Goal: Task Accomplishment & Management: Complete application form

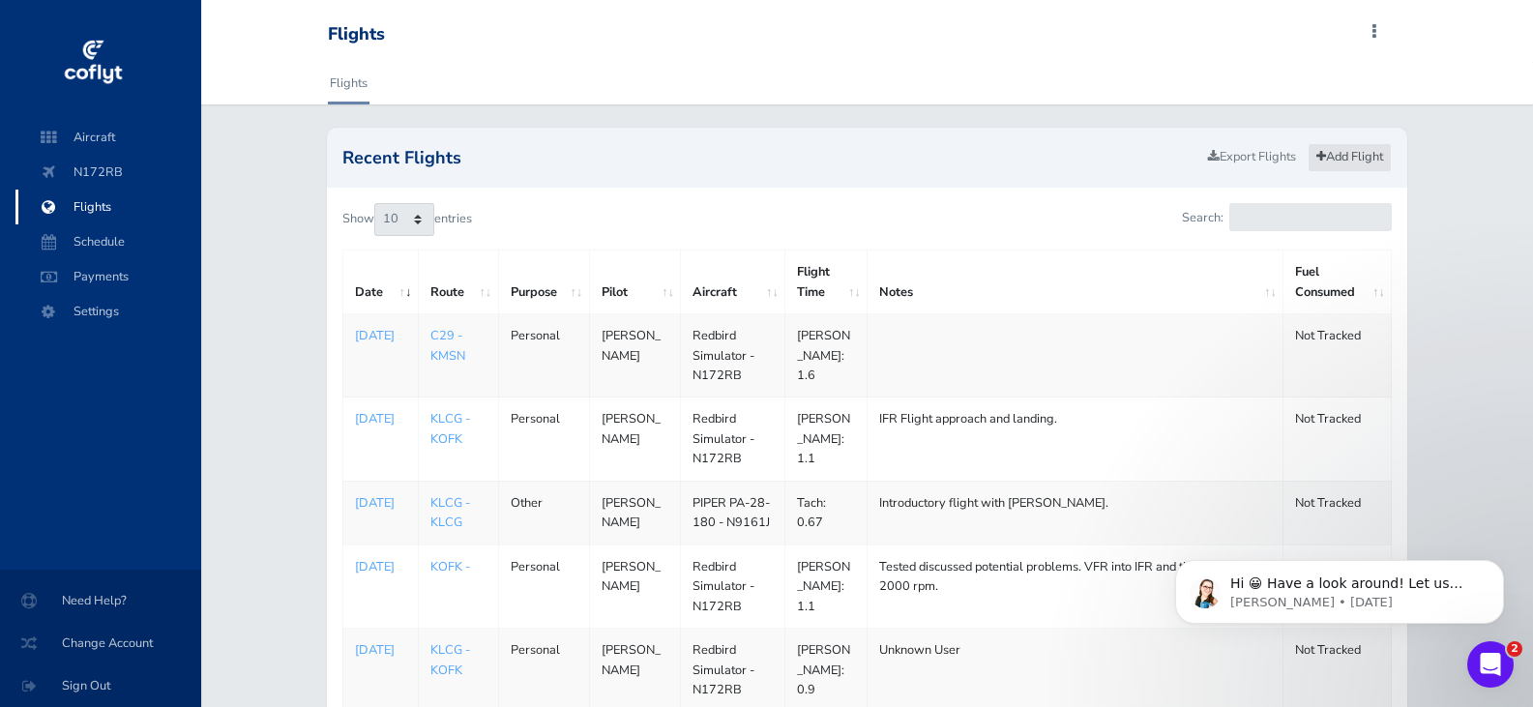
click at [1353, 150] on link "Add Flight" at bounding box center [1350, 157] width 84 height 28
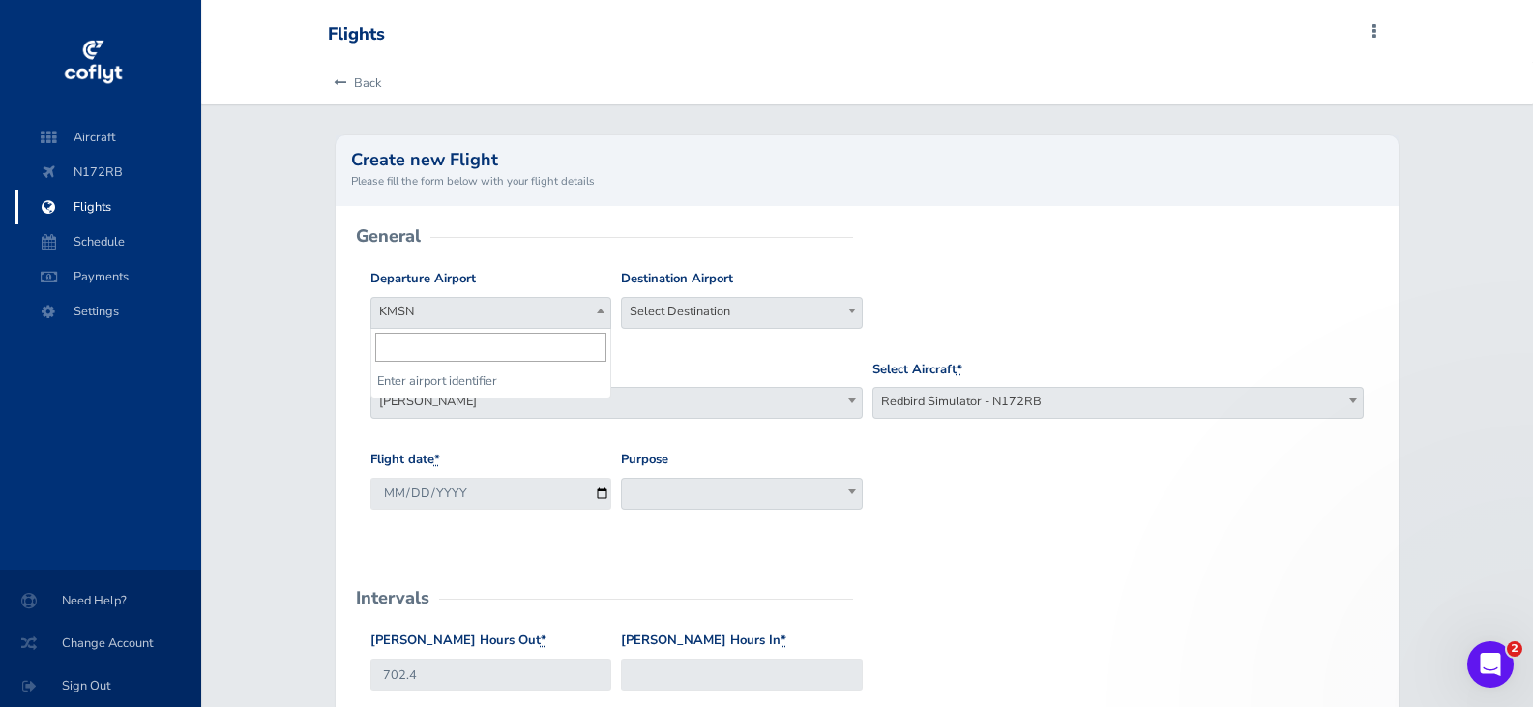
click at [495, 309] on span "KMSN" at bounding box center [490, 311] width 239 height 27
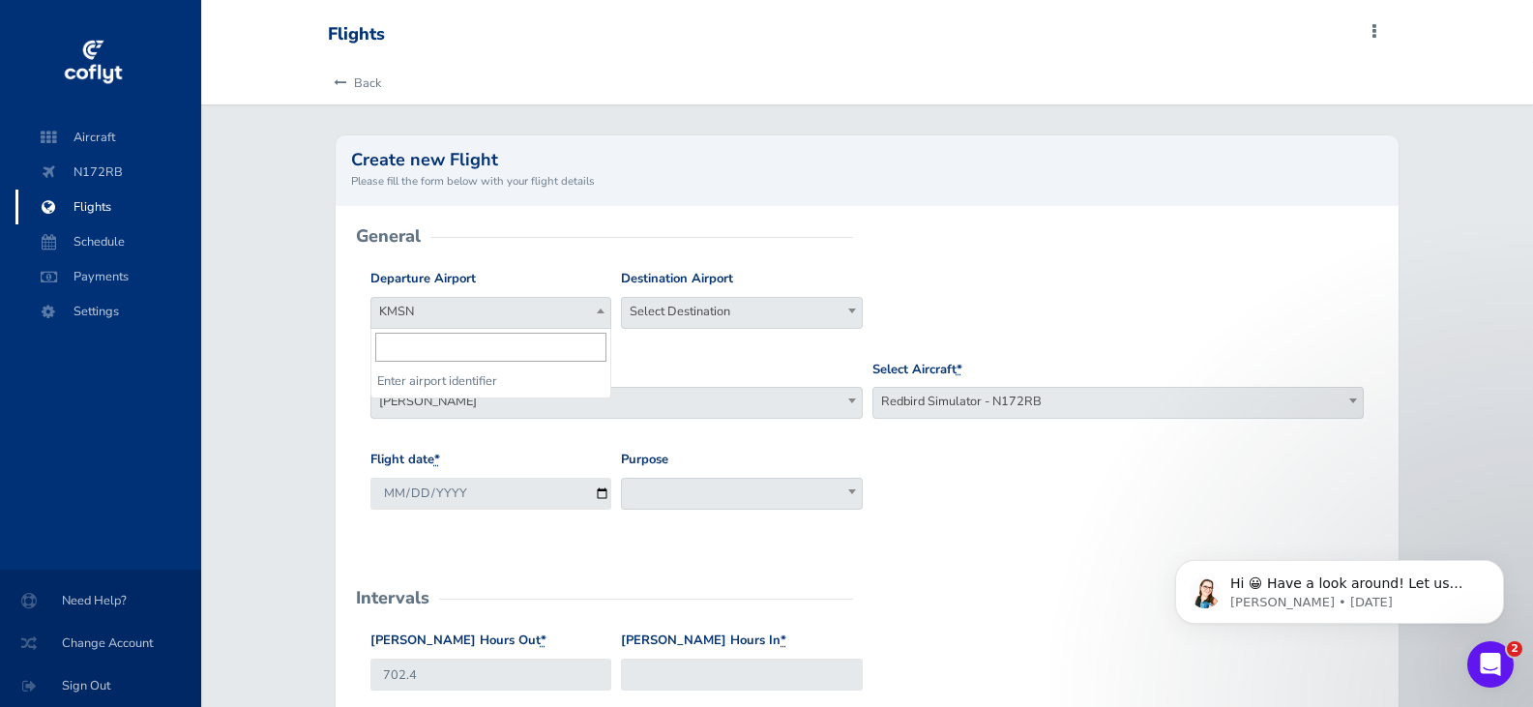
click at [436, 349] on input "search" at bounding box center [490, 347] width 231 height 29
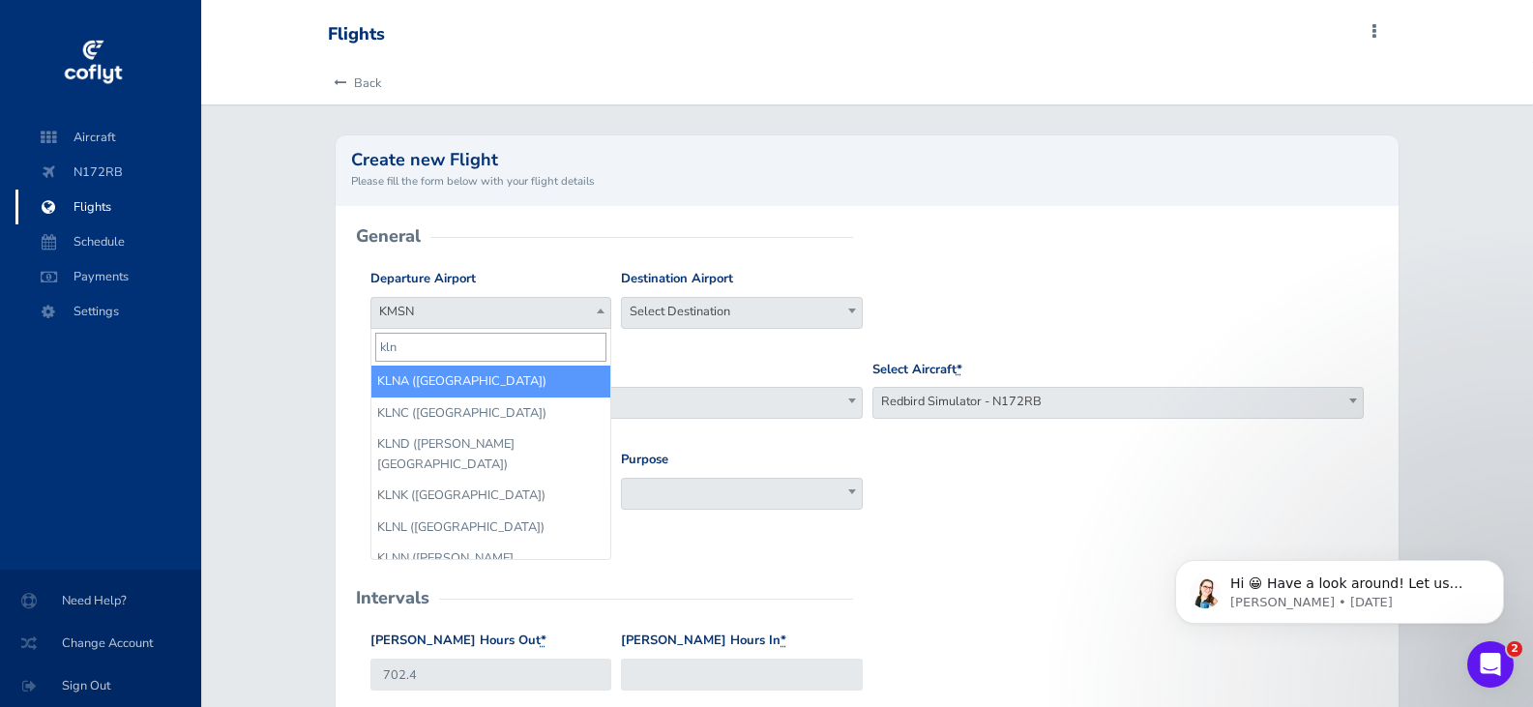
type input "klnk"
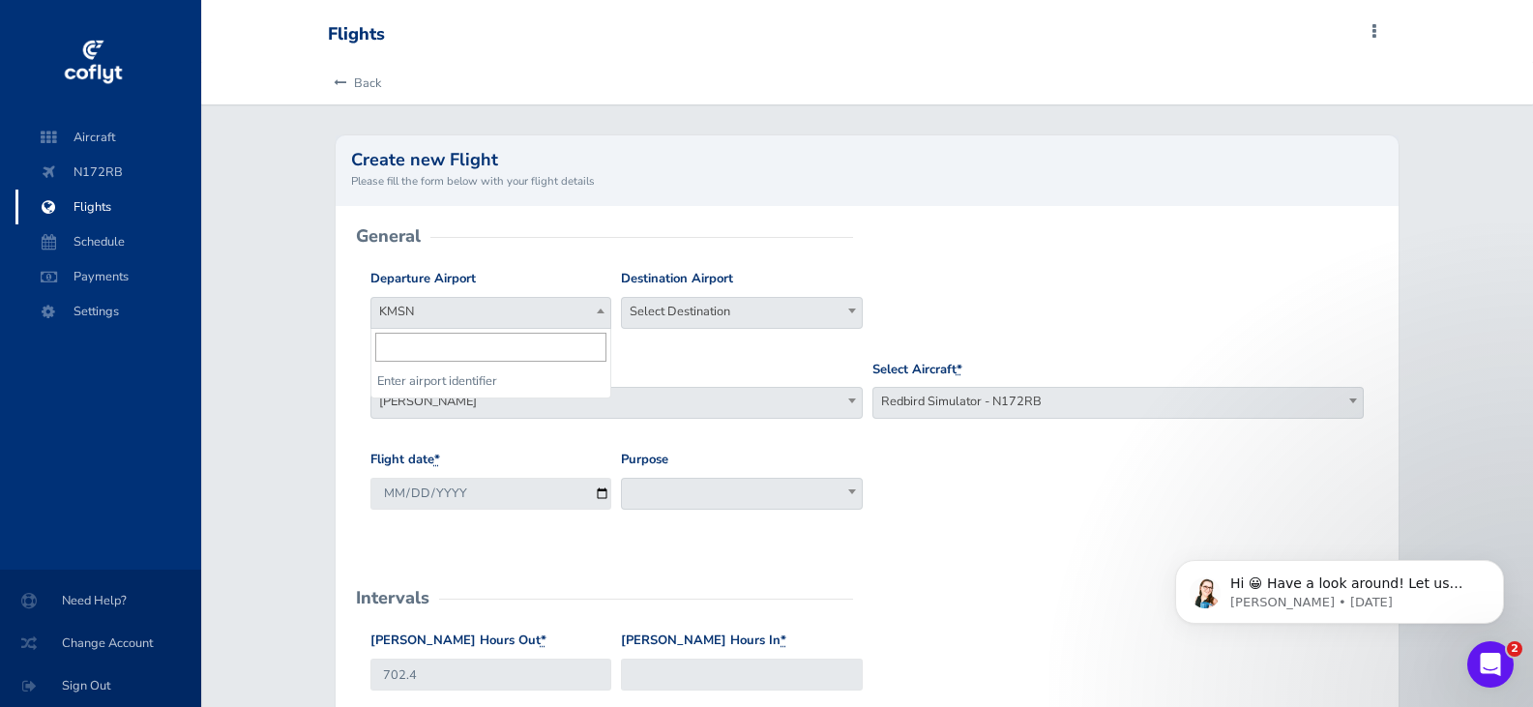
click at [439, 308] on span "KMSN" at bounding box center [490, 311] width 239 height 27
click at [445, 340] on input "search" at bounding box center [490, 347] width 231 height 29
type input "klnk"
select select "KLNK"
click at [752, 310] on span "Select Destination" at bounding box center [741, 311] width 239 height 27
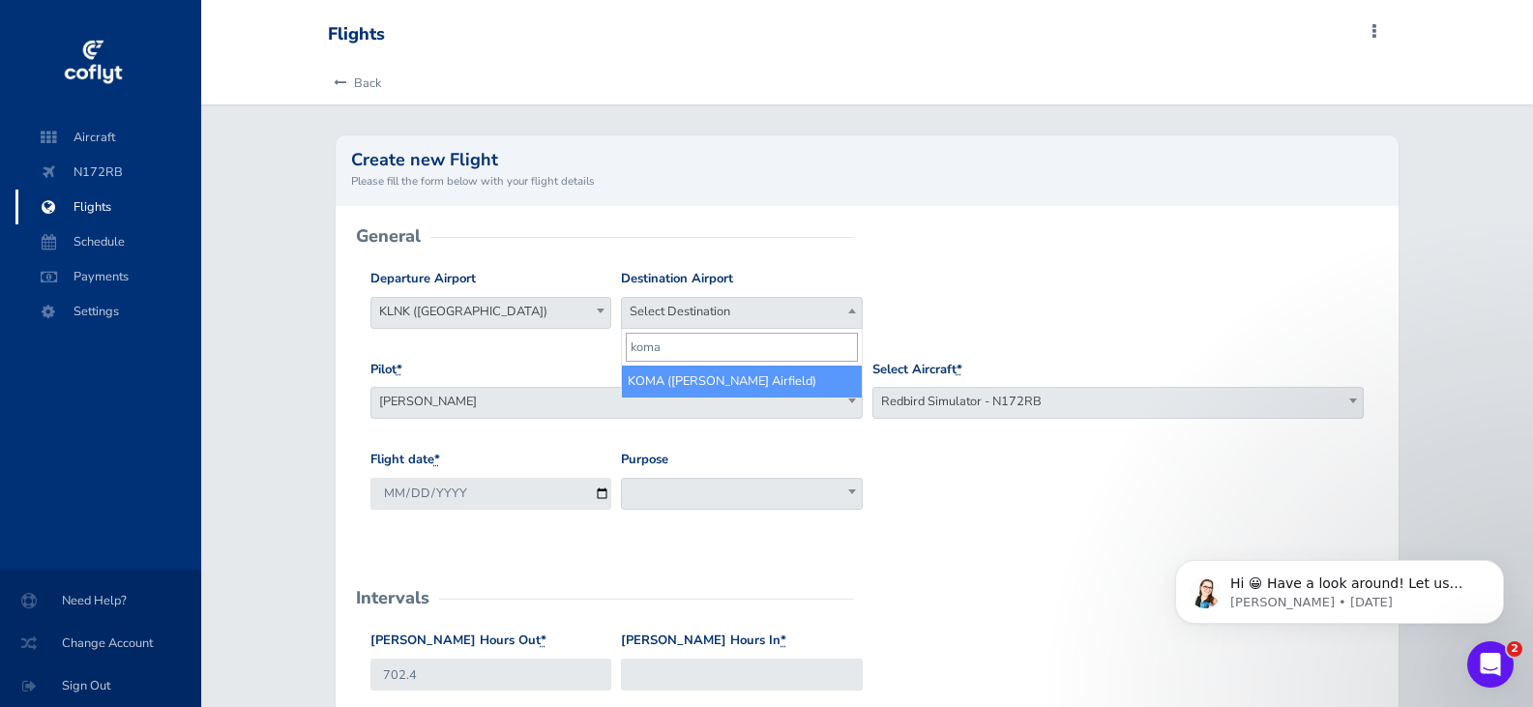
type input "koma"
select select "KOMA"
click at [848, 399] on b at bounding box center [852, 400] width 8 height 5
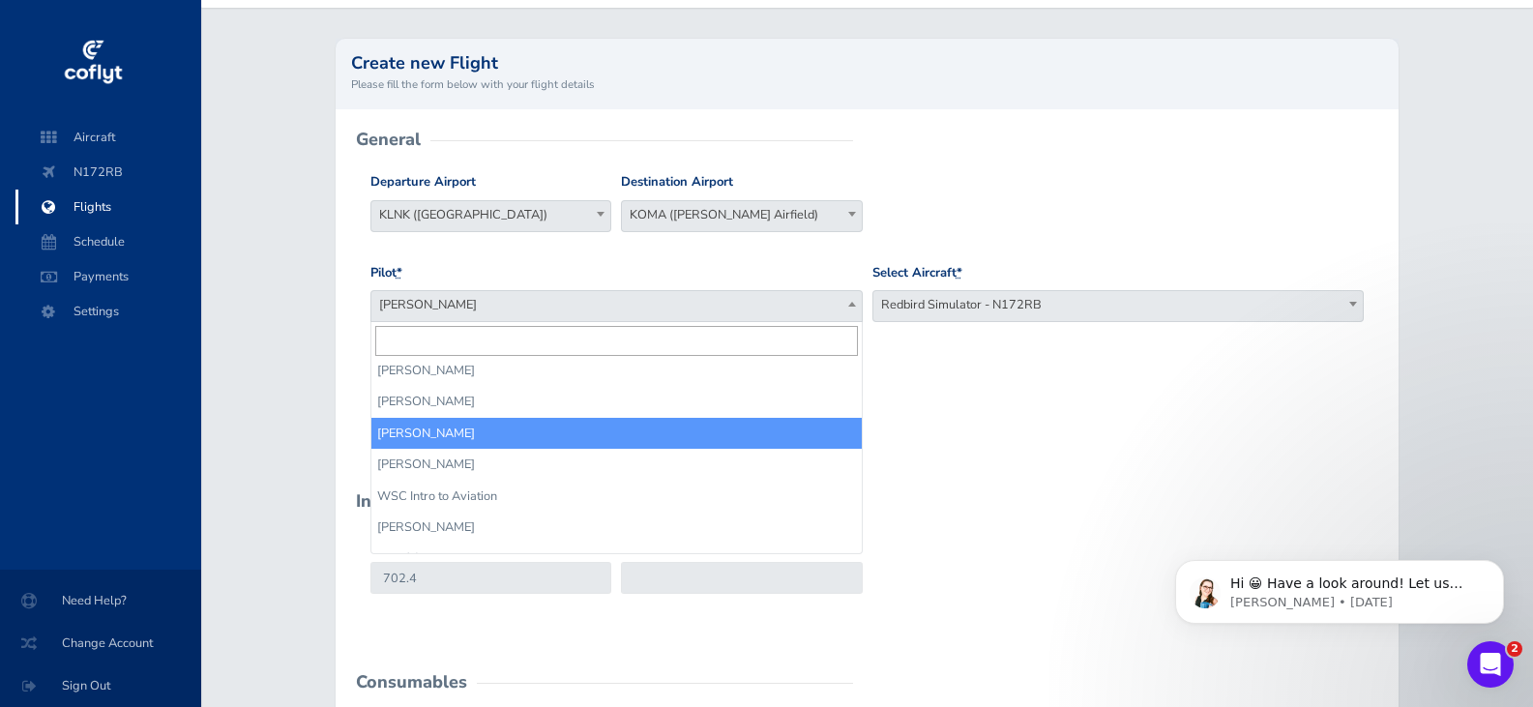
scroll to position [887, 0]
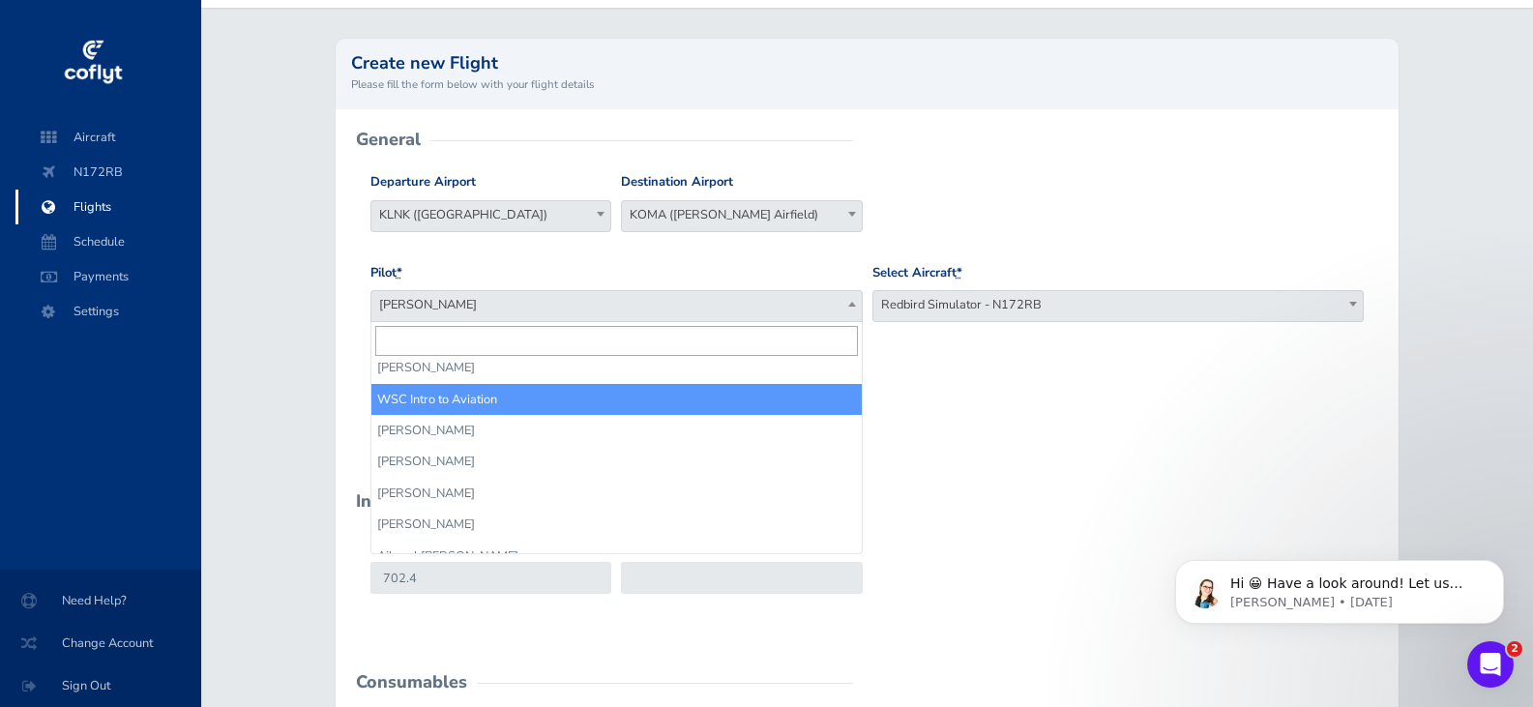
select select "14236"
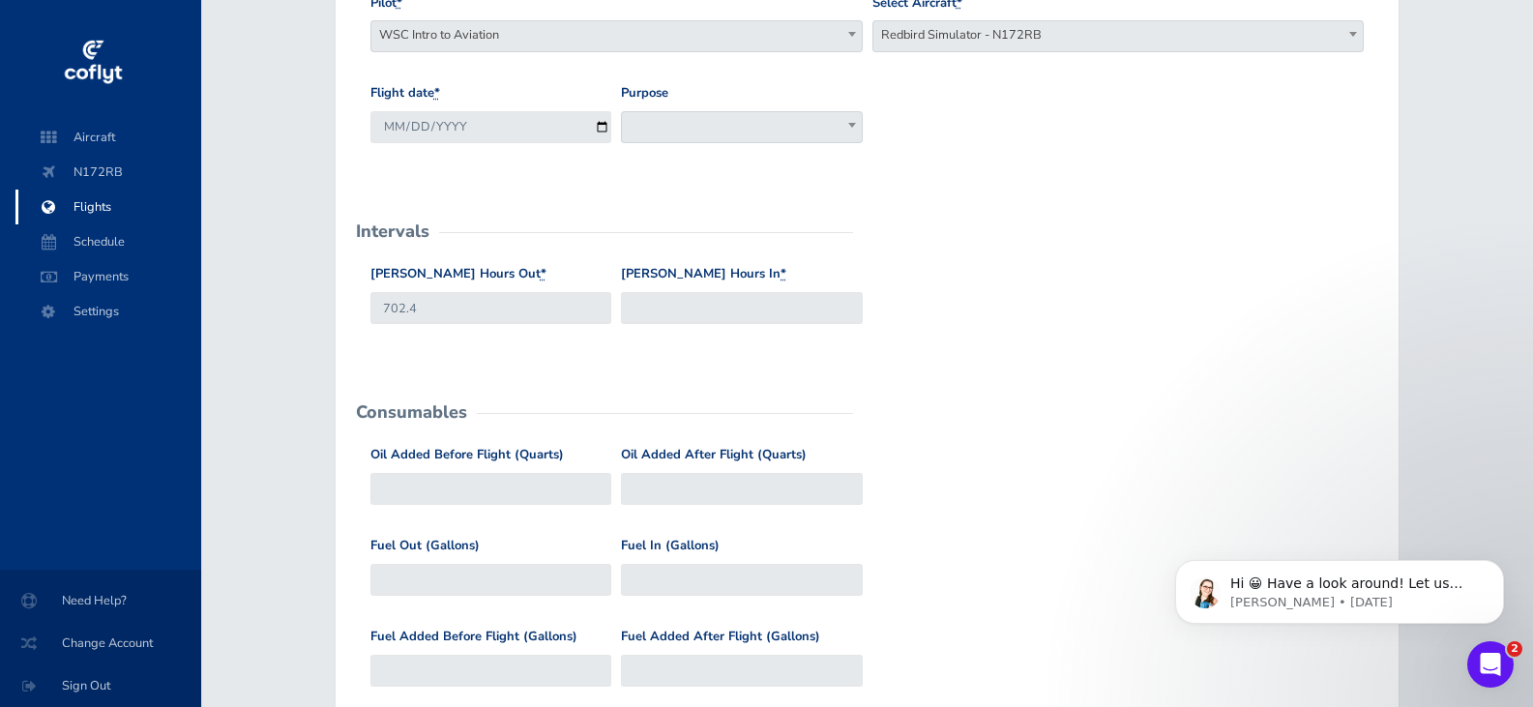
scroll to position [387, 0]
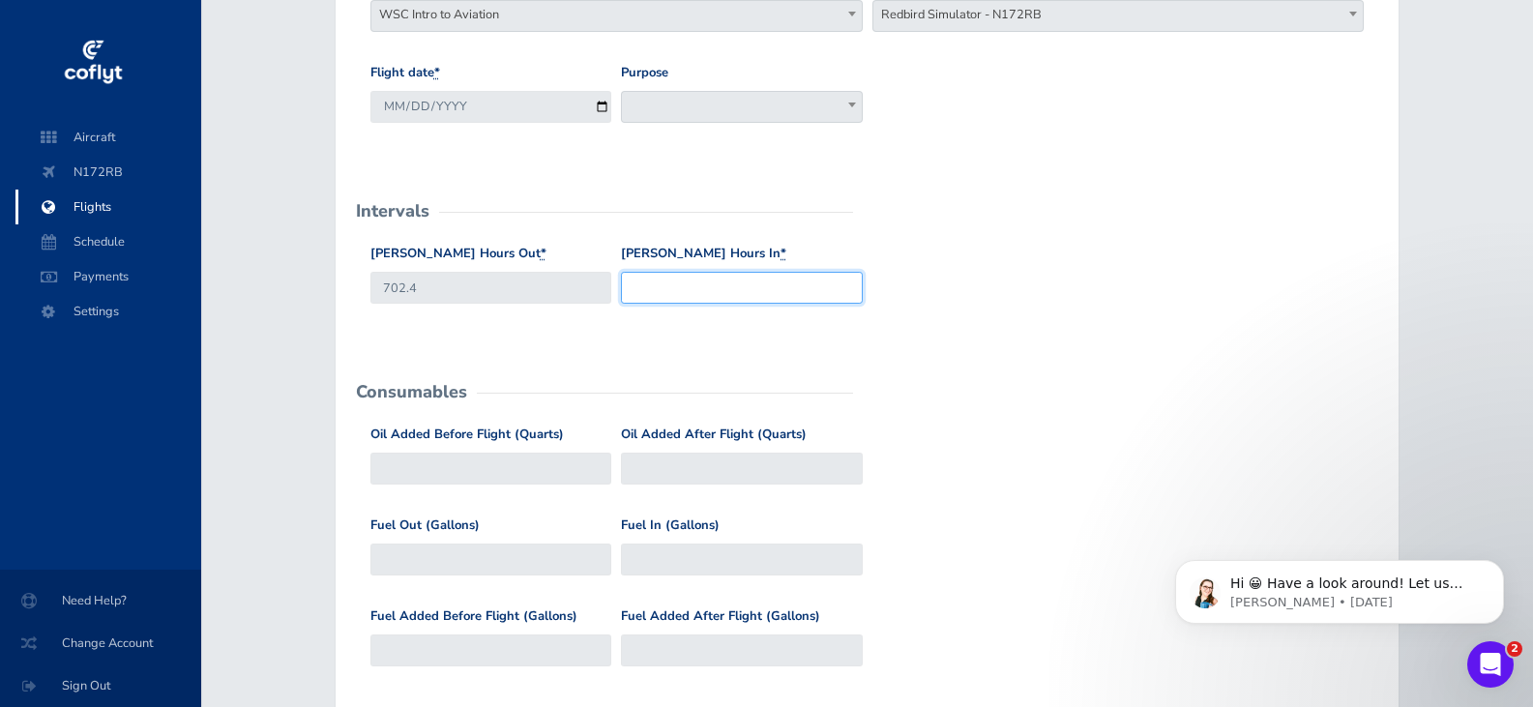
click at [667, 301] on input "Hobbs Hours In *" at bounding box center [741, 288] width 241 height 32
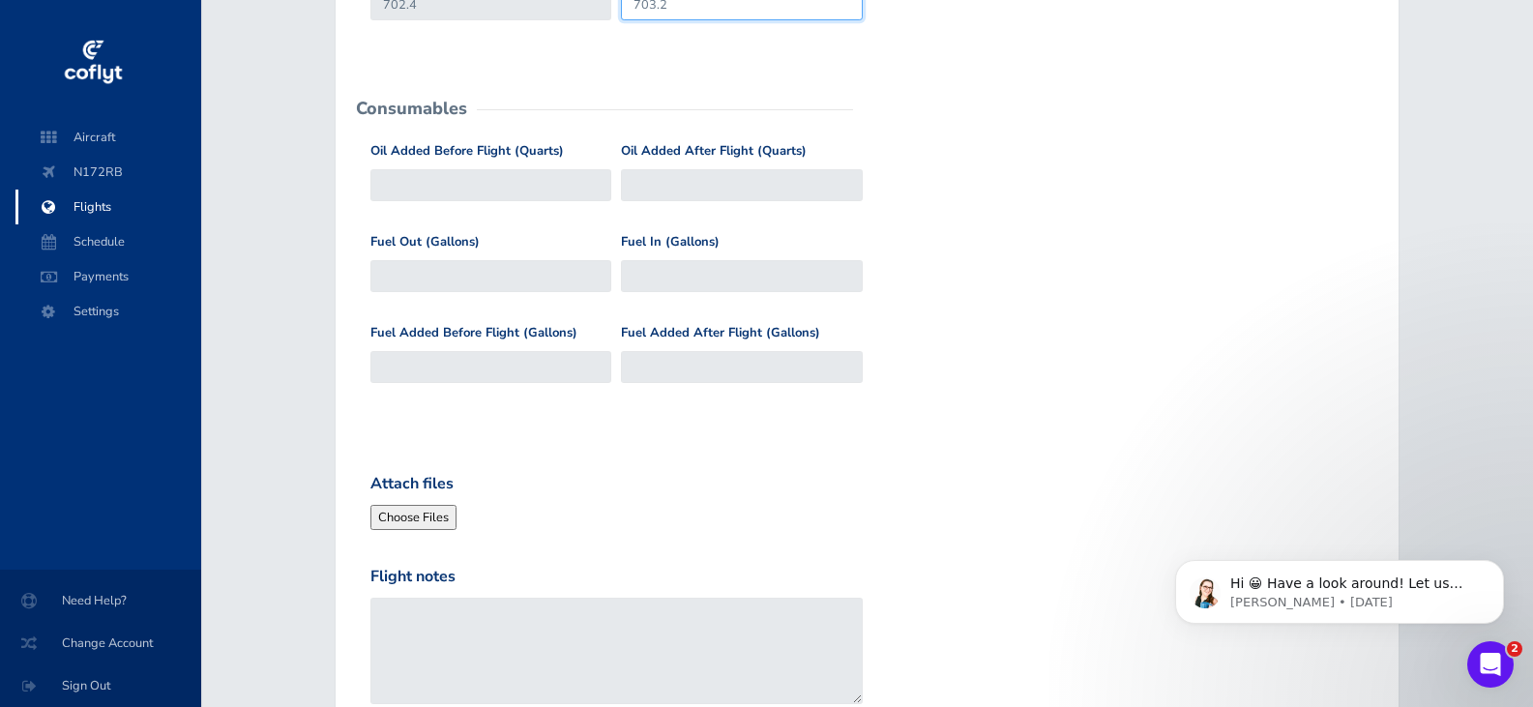
scroll to position [677, 0]
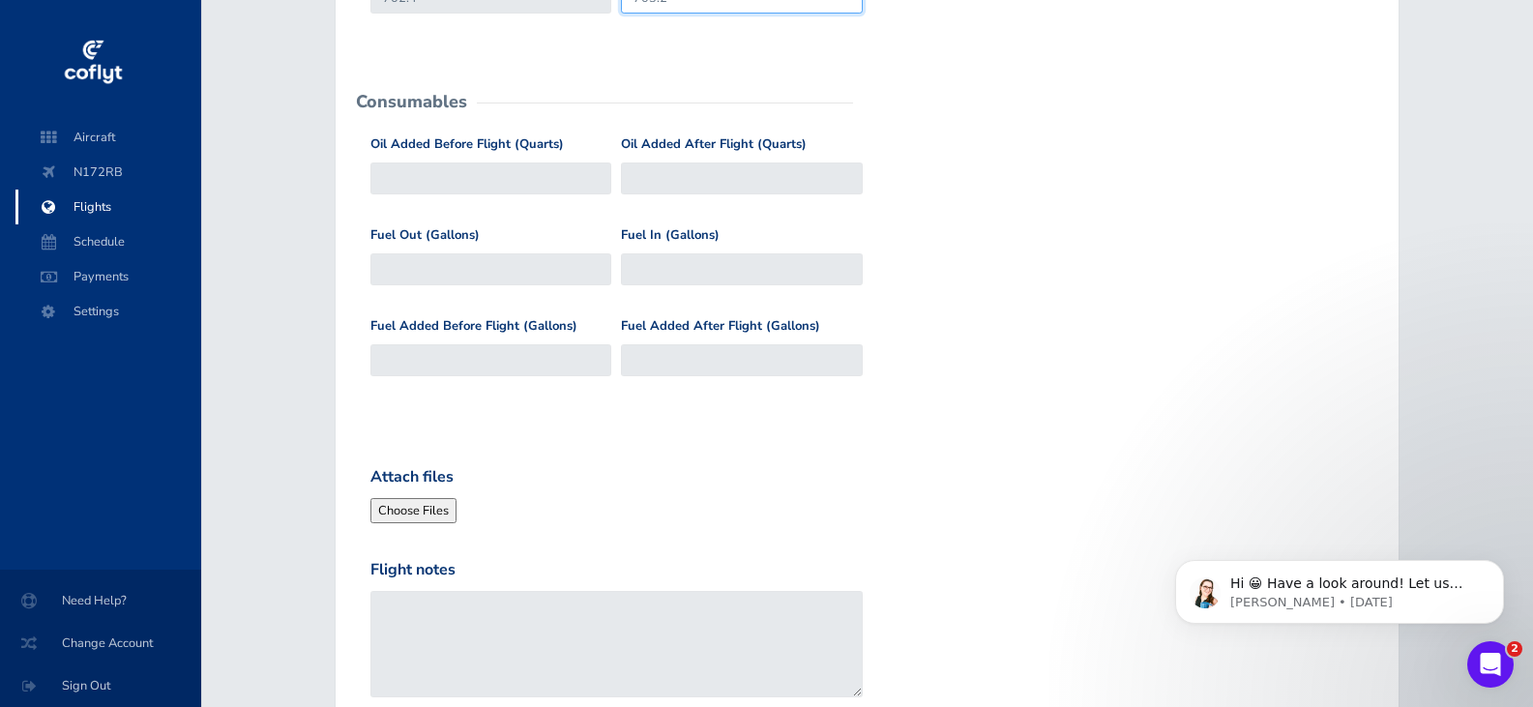
type input "703.2"
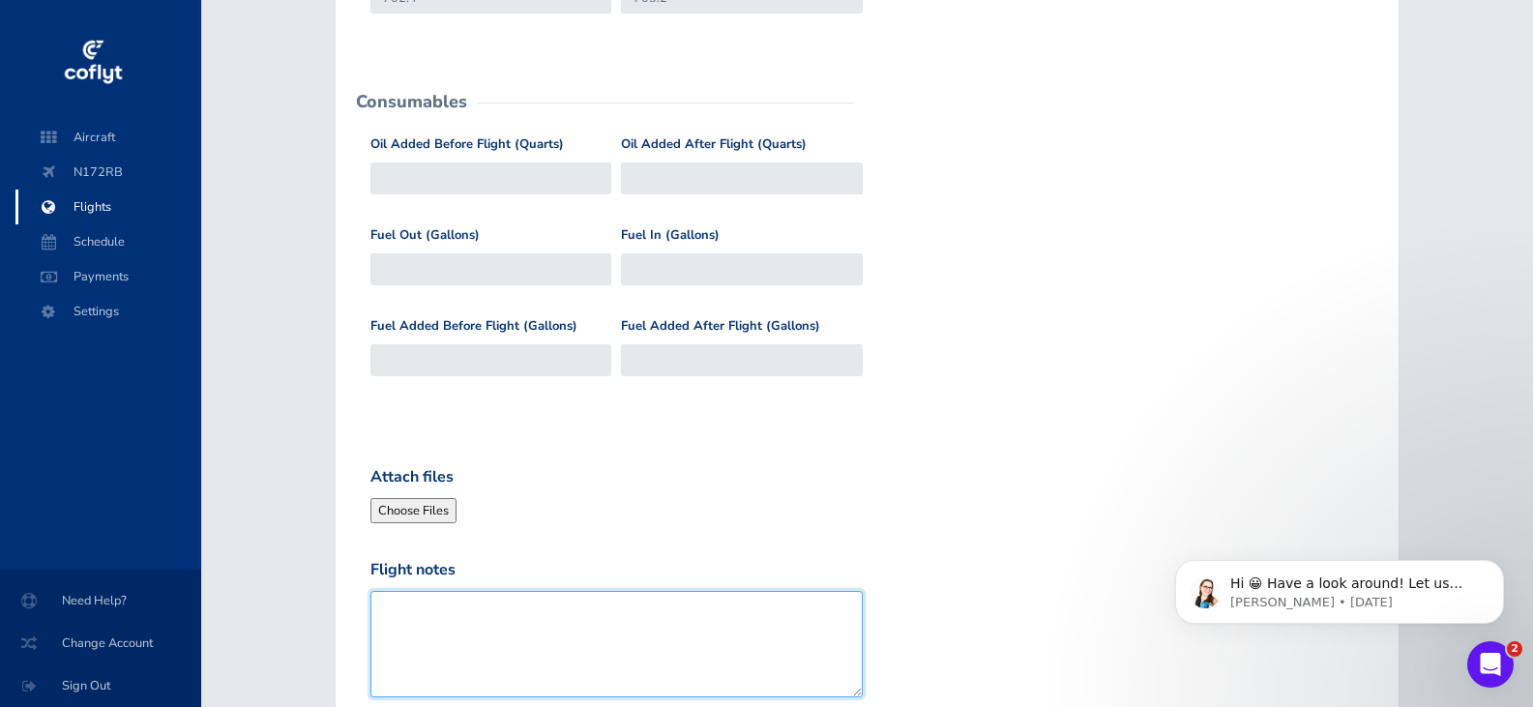
click at [529, 650] on textarea "Flight notes" at bounding box center [616, 644] width 492 height 106
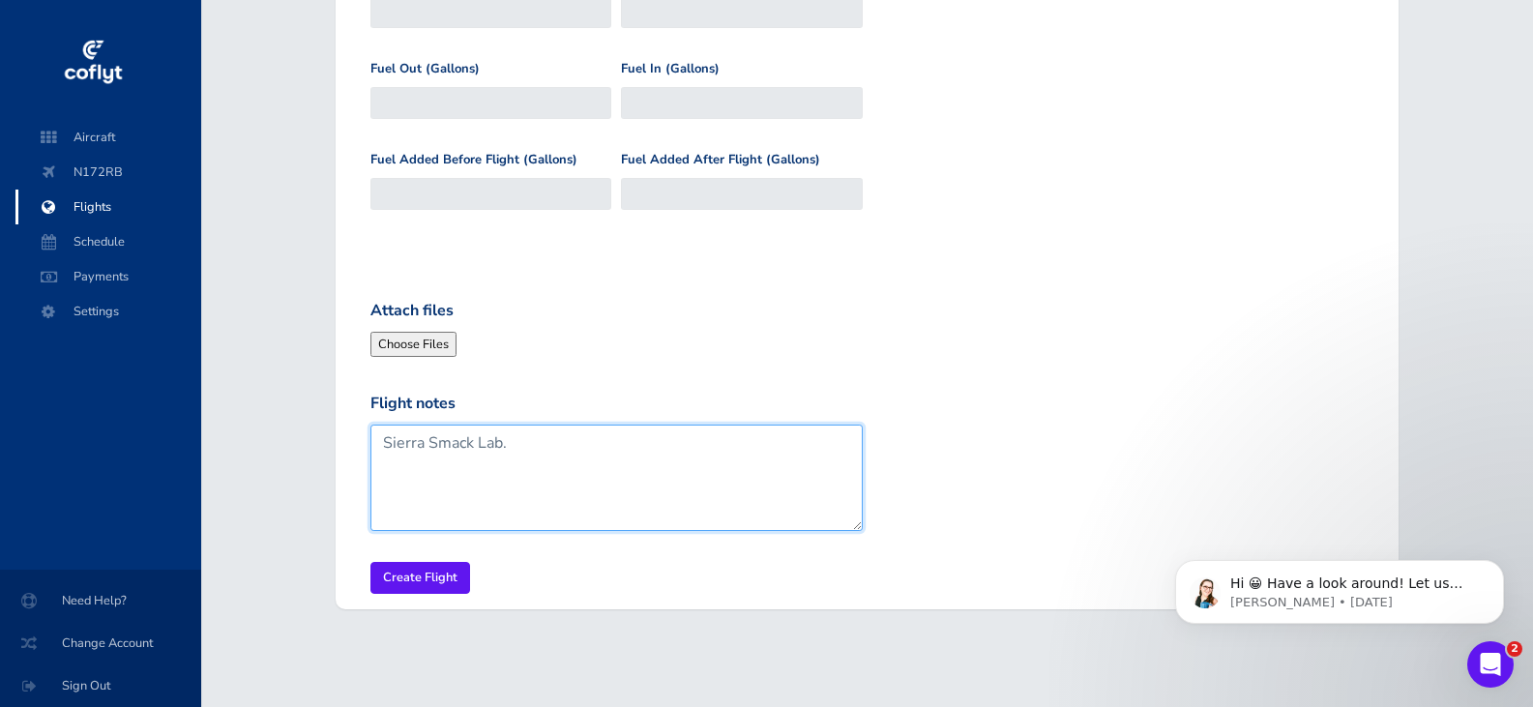
scroll to position [844, 0]
type textarea "Sierra Smack Lab."
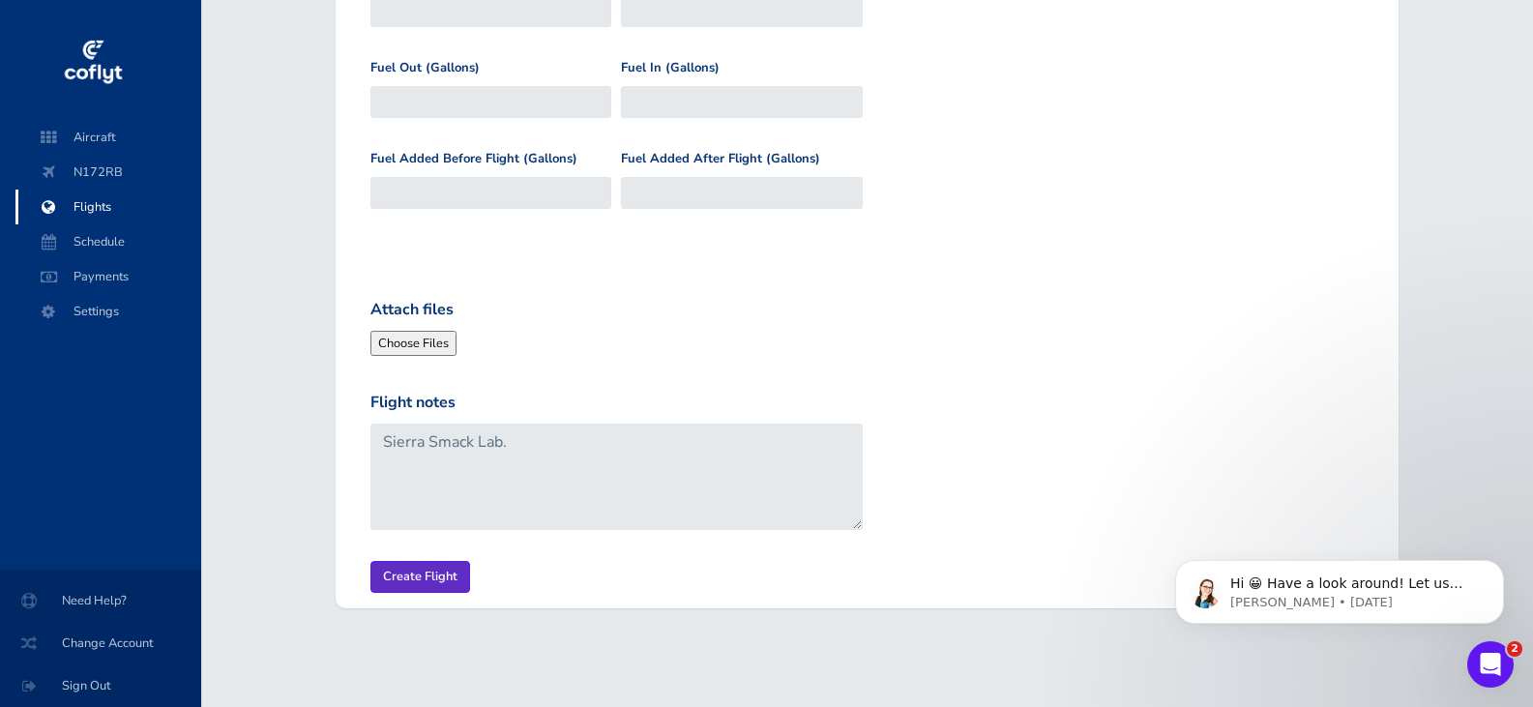
click at [419, 569] on input "Create Flight" at bounding box center [420, 577] width 100 height 32
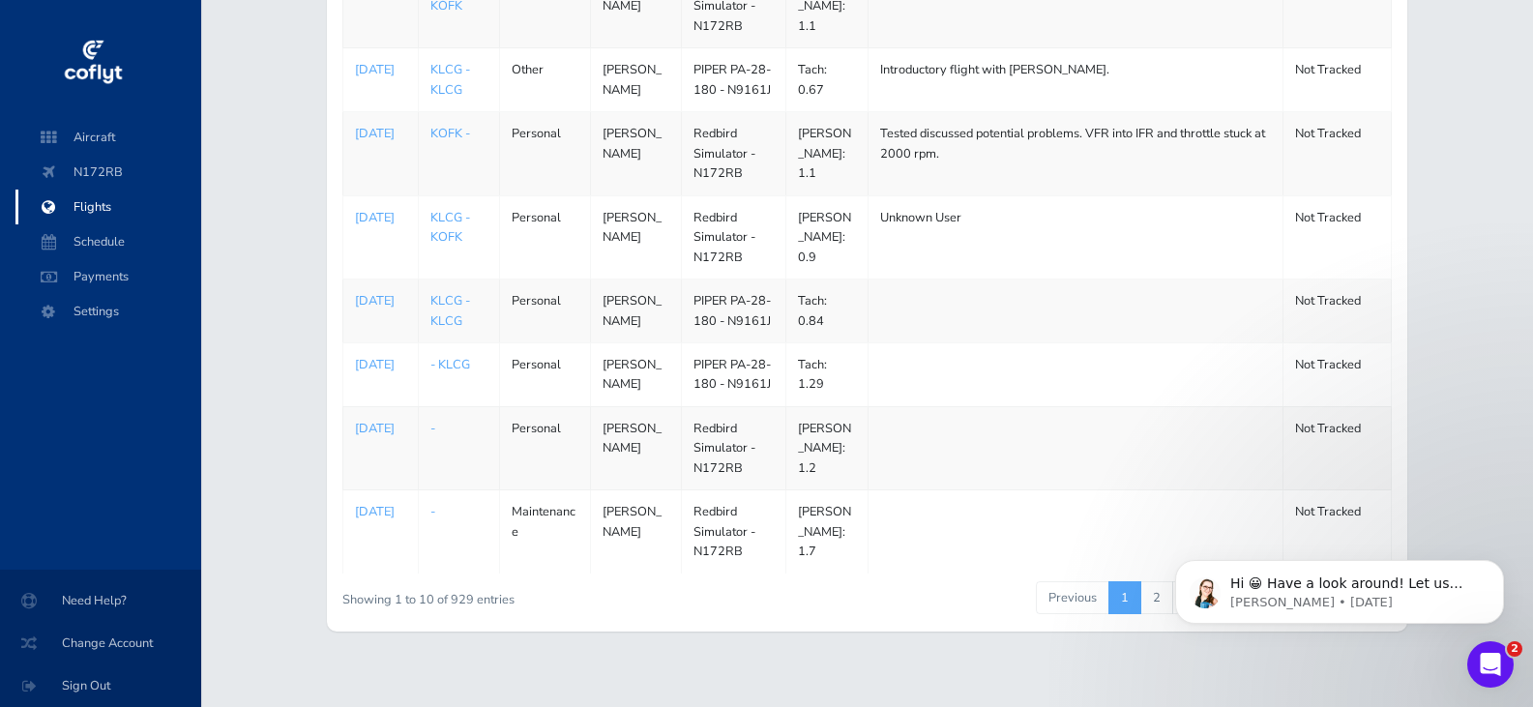
scroll to position [578, 0]
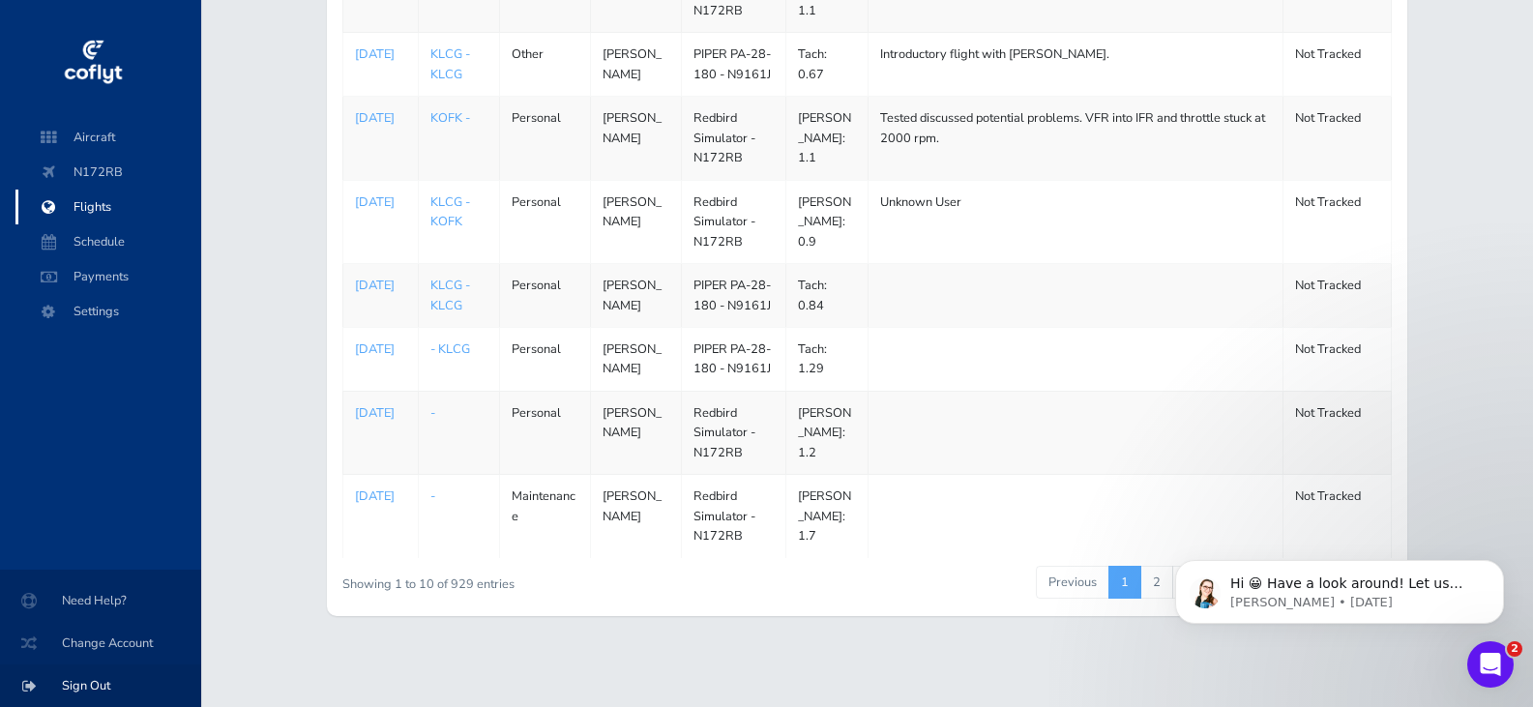
click at [91, 688] on span "Sign Out" at bounding box center [100, 685] width 155 height 35
